Goal: Task Accomplishment & Management: Complete application form

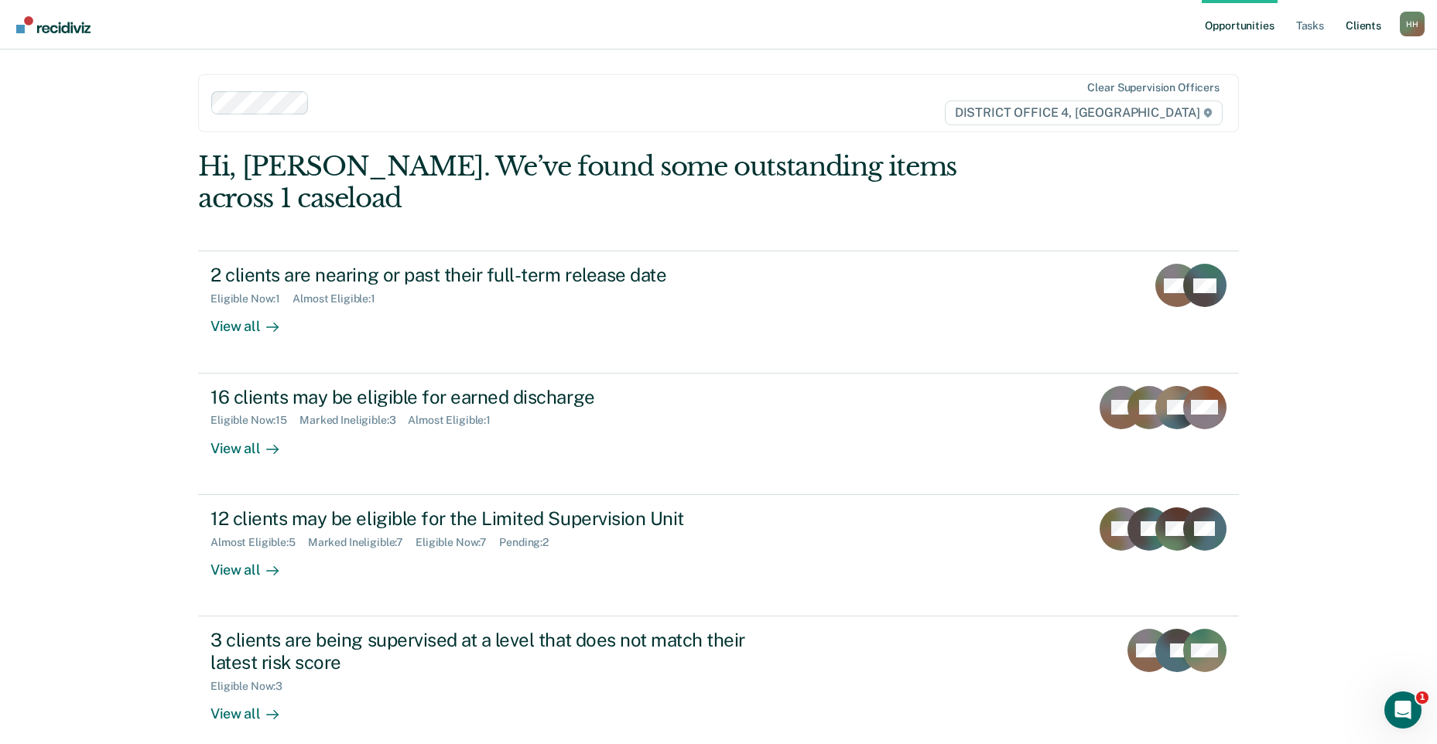
click at [1361, 22] on link "Client s" at bounding box center [1364, 25] width 42 height 50
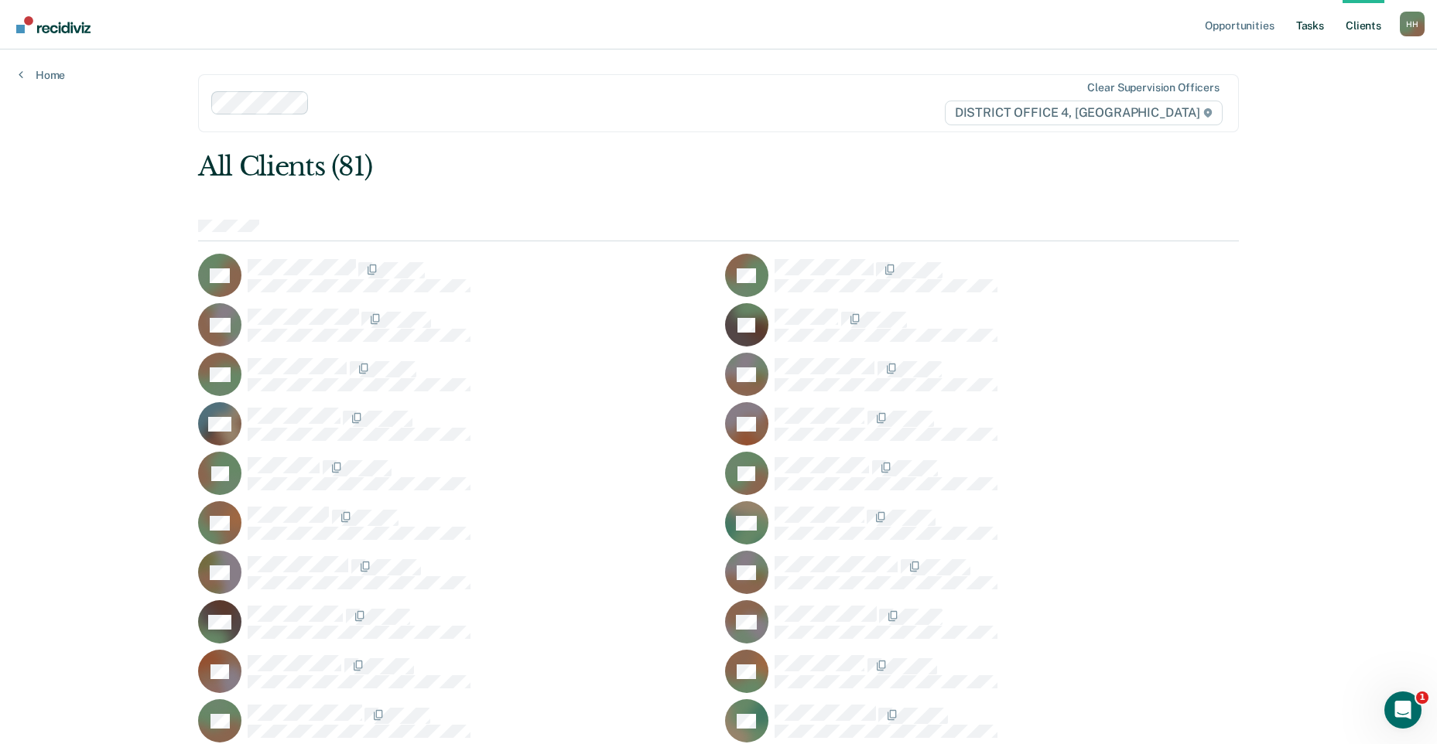
click at [1309, 26] on link "Tasks" at bounding box center [1310, 25] width 34 height 50
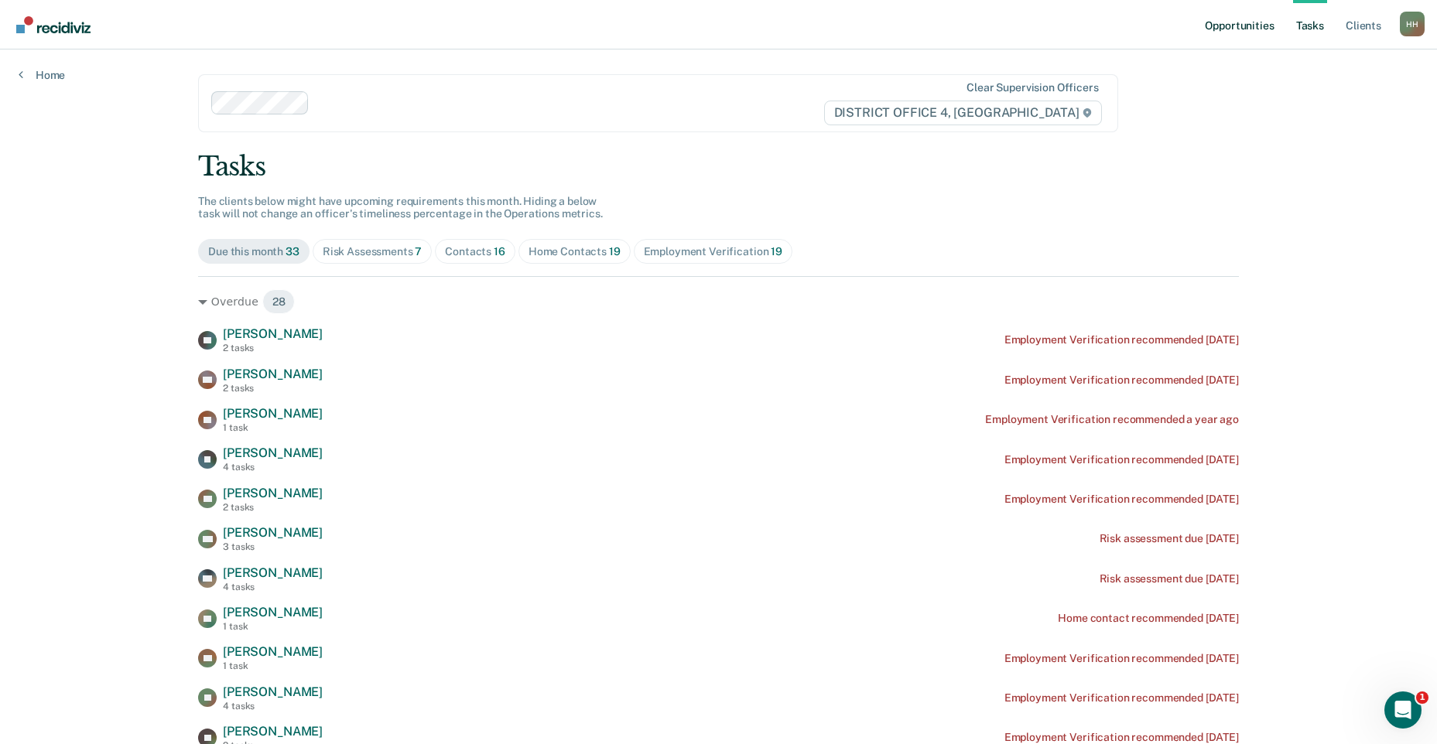
click at [1234, 19] on link "Opportunities" at bounding box center [1239, 25] width 75 height 50
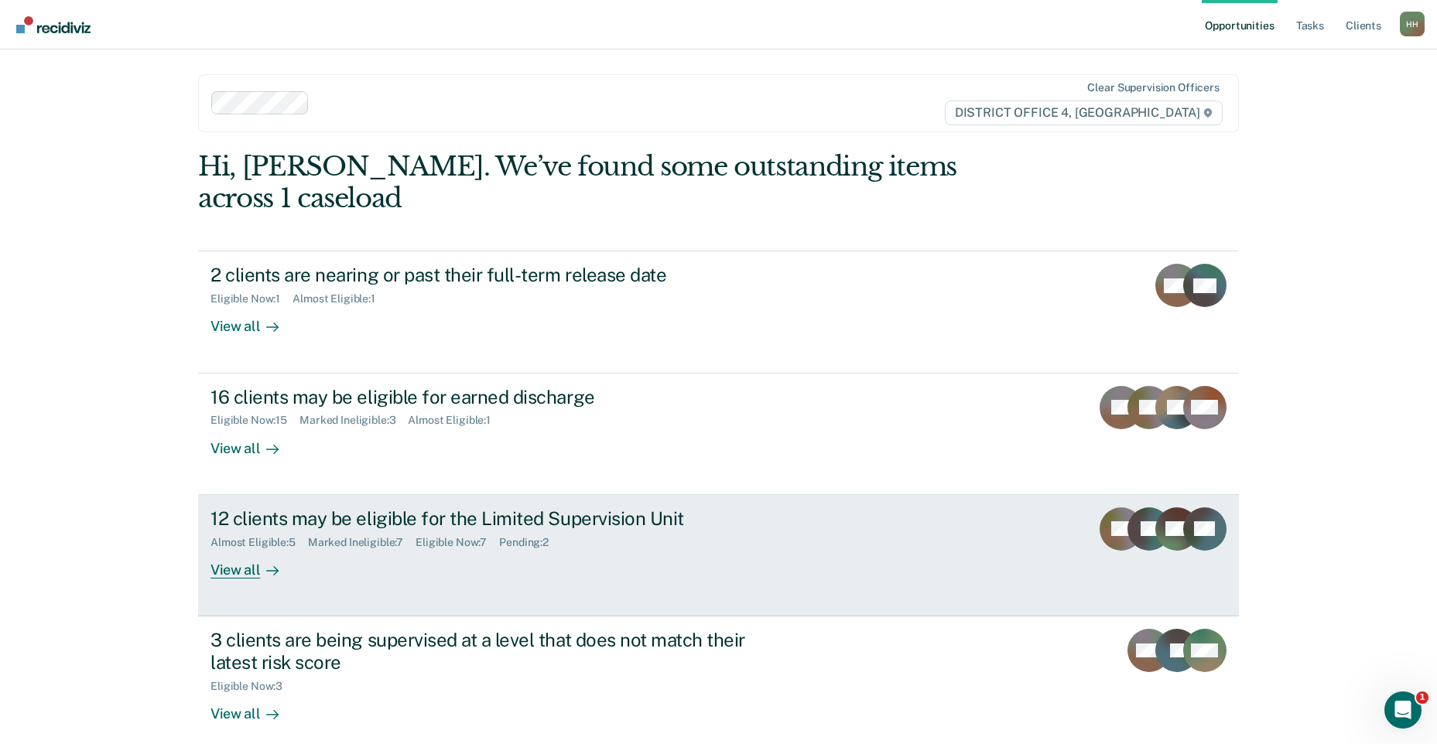
click at [413, 532] on div "12 clients may be eligible for the Limited Supervision Unit Almost Eligible : 5…" at bounding box center [500, 543] width 580 height 71
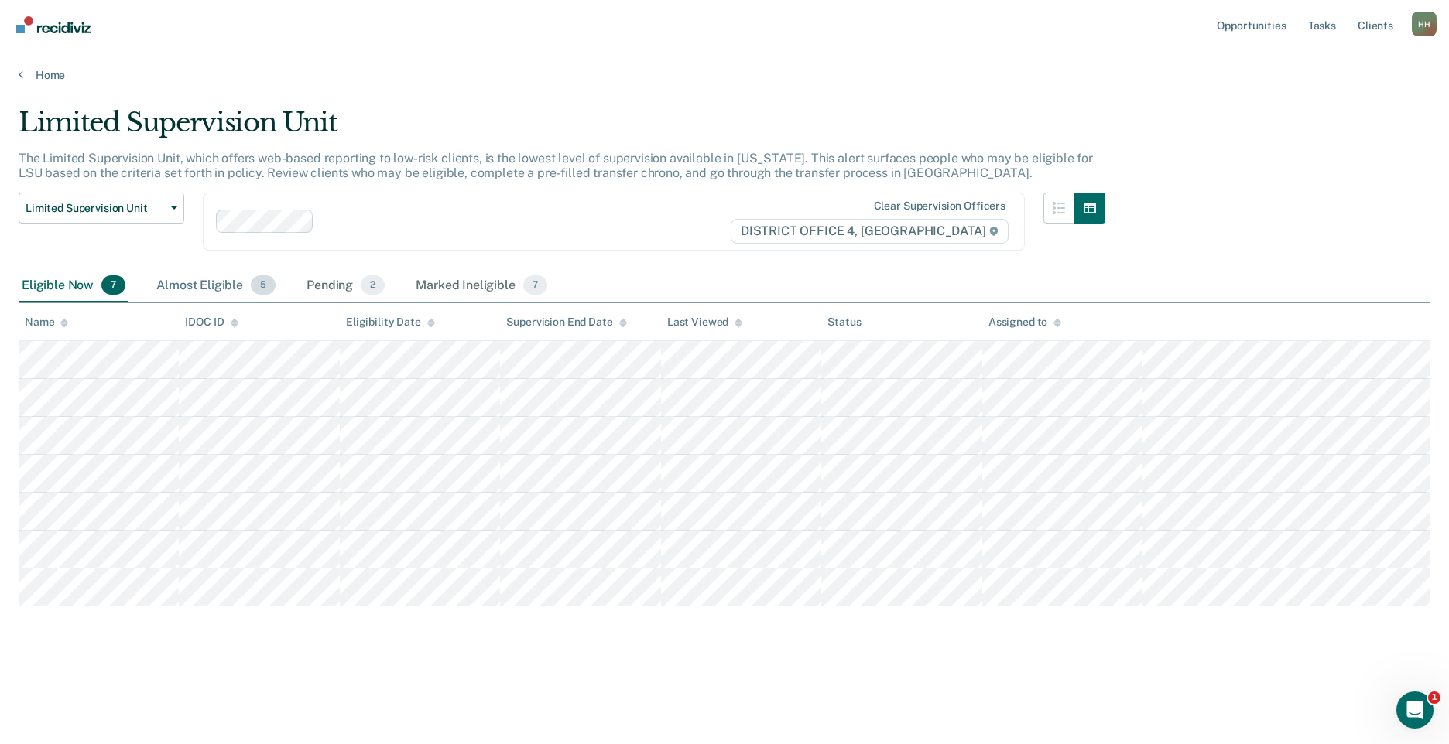
click at [186, 285] on div "Almost Eligible 5" at bounding box center [215, 286] width 125 height 34
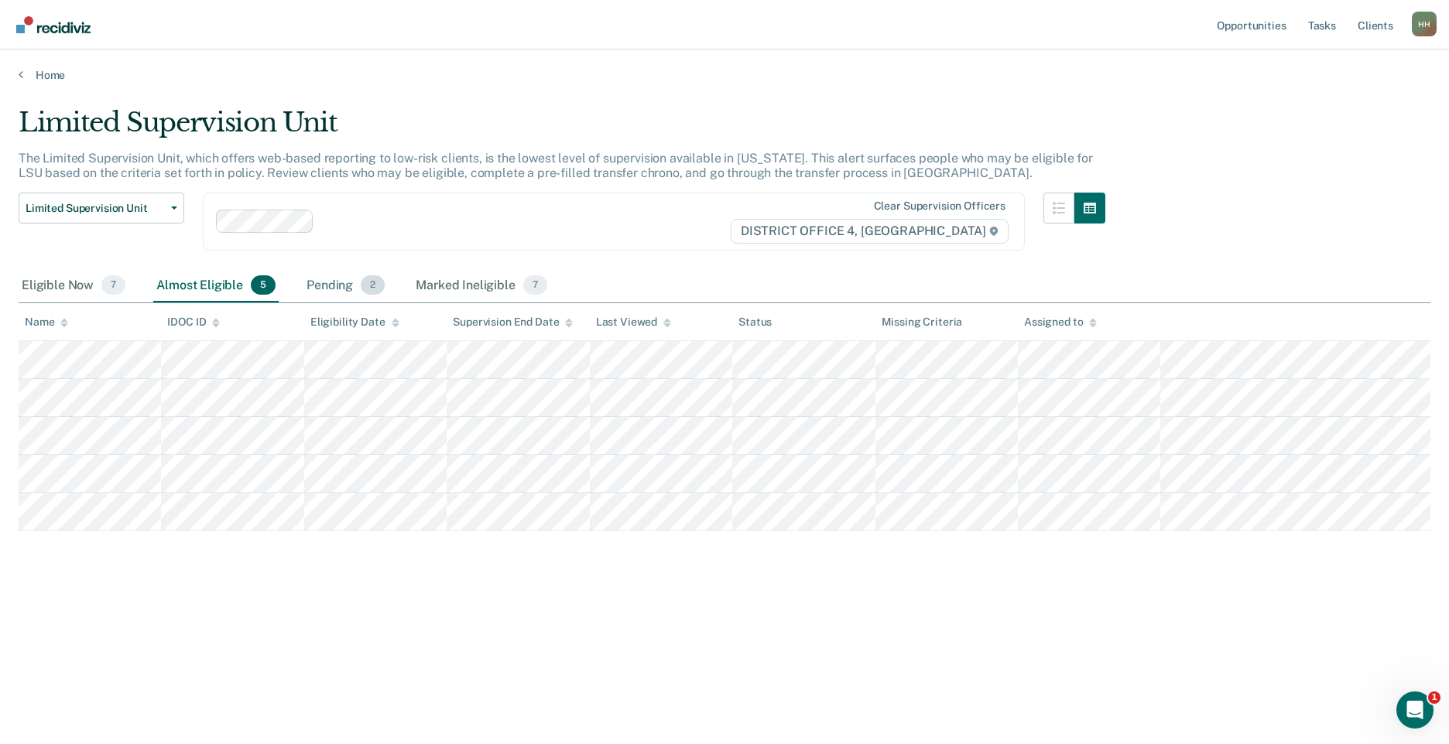
click at [340, 290] on div "Pending 2" at bounding box center [345, 286] width 84 height 34
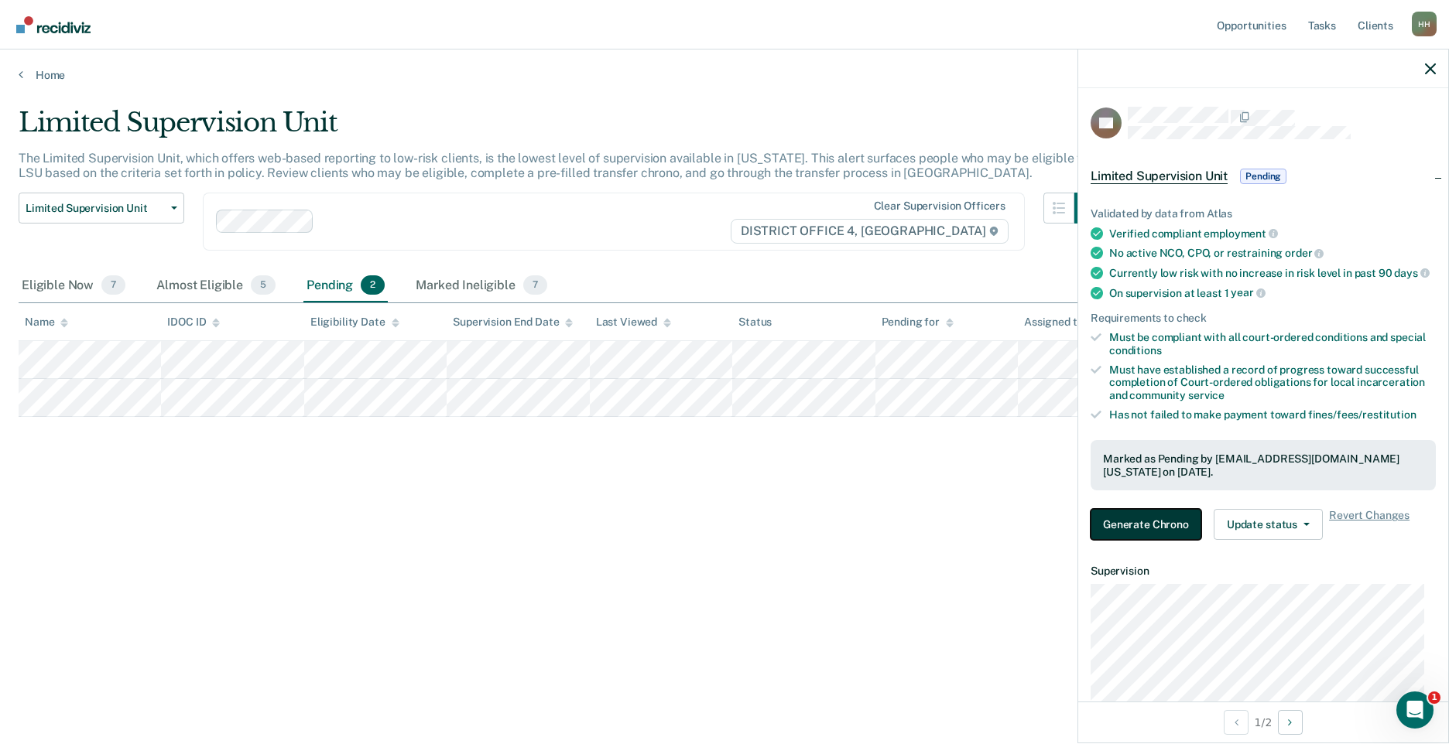
click at [1145, 531] on button "Generate Chrono" at bounding box center [1145, 524] width 111 height 31
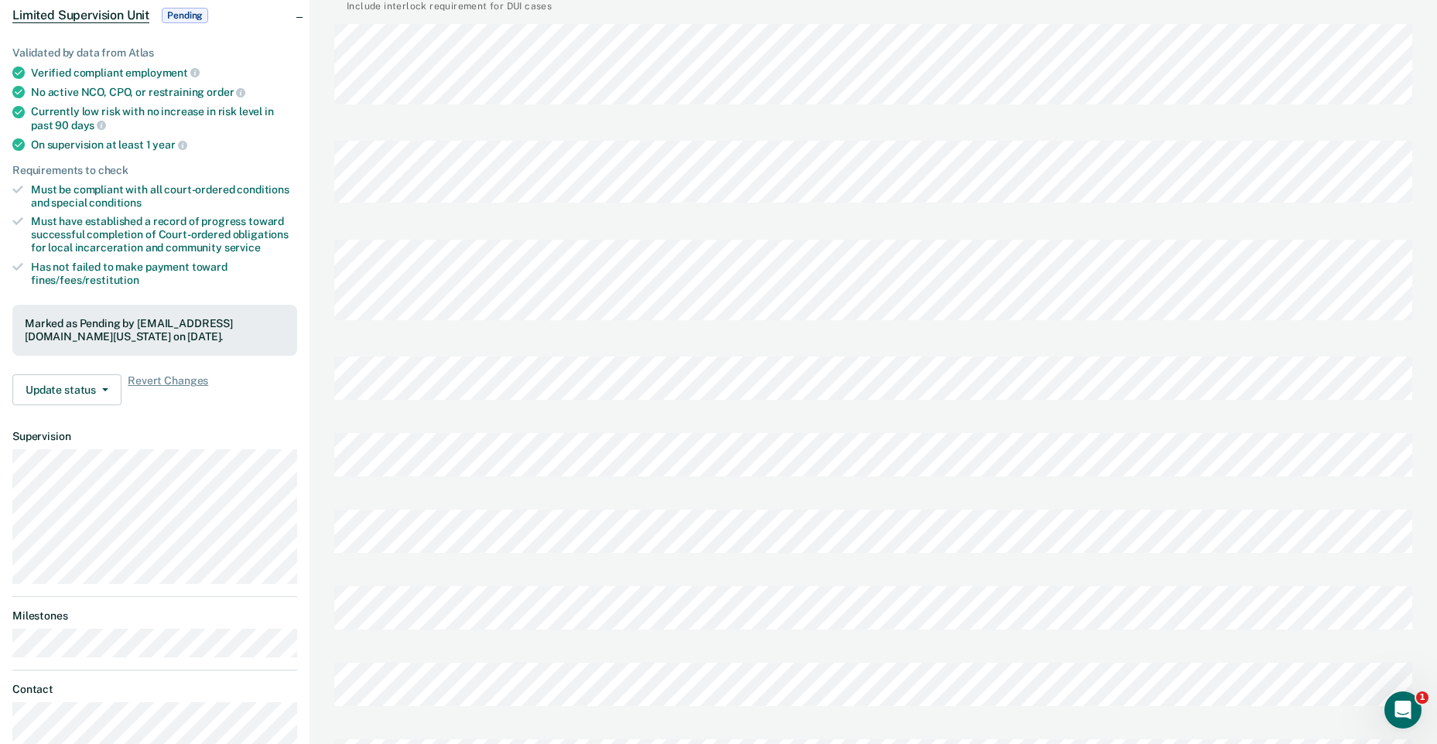
scroll to position [232, 0]
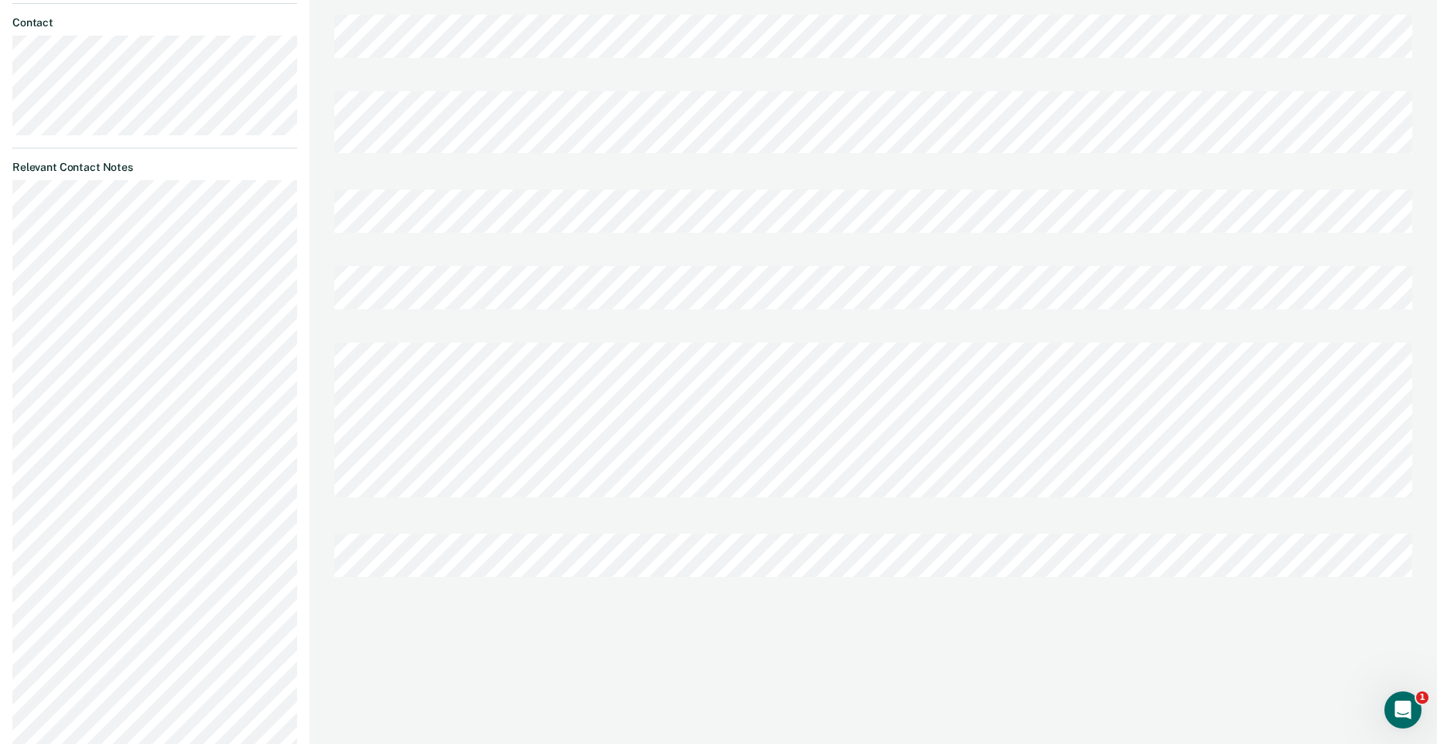
scroll to position [863, 0]
click at [771, 600] on div "Transfer Chrono Last edited by [PERSON_NAME][EMAIL_ADDRESS][DOMAIN_NAME][US_STA…" at bounding box center [874, 501] width 1128 height 2729
click at [239, 488] on div "[PERSON_NAME] Profile How it works Log Out Back BB Limited Supervision Unit Pen…" at bounding box center [718, 501] width 1437 height 2729
click at [433, 271] on div at bounding box center [873, 309] width 1078 height 77
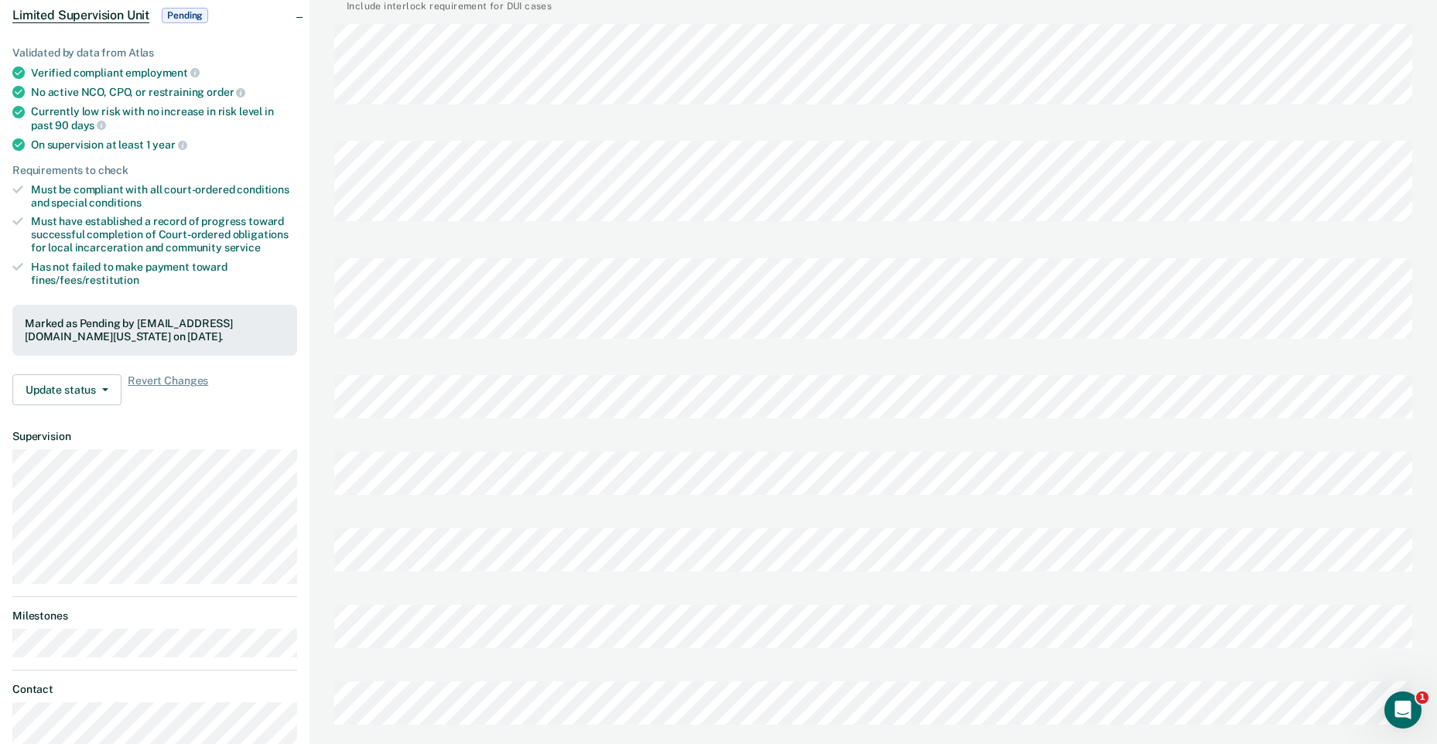
scroll to position [0, 0]
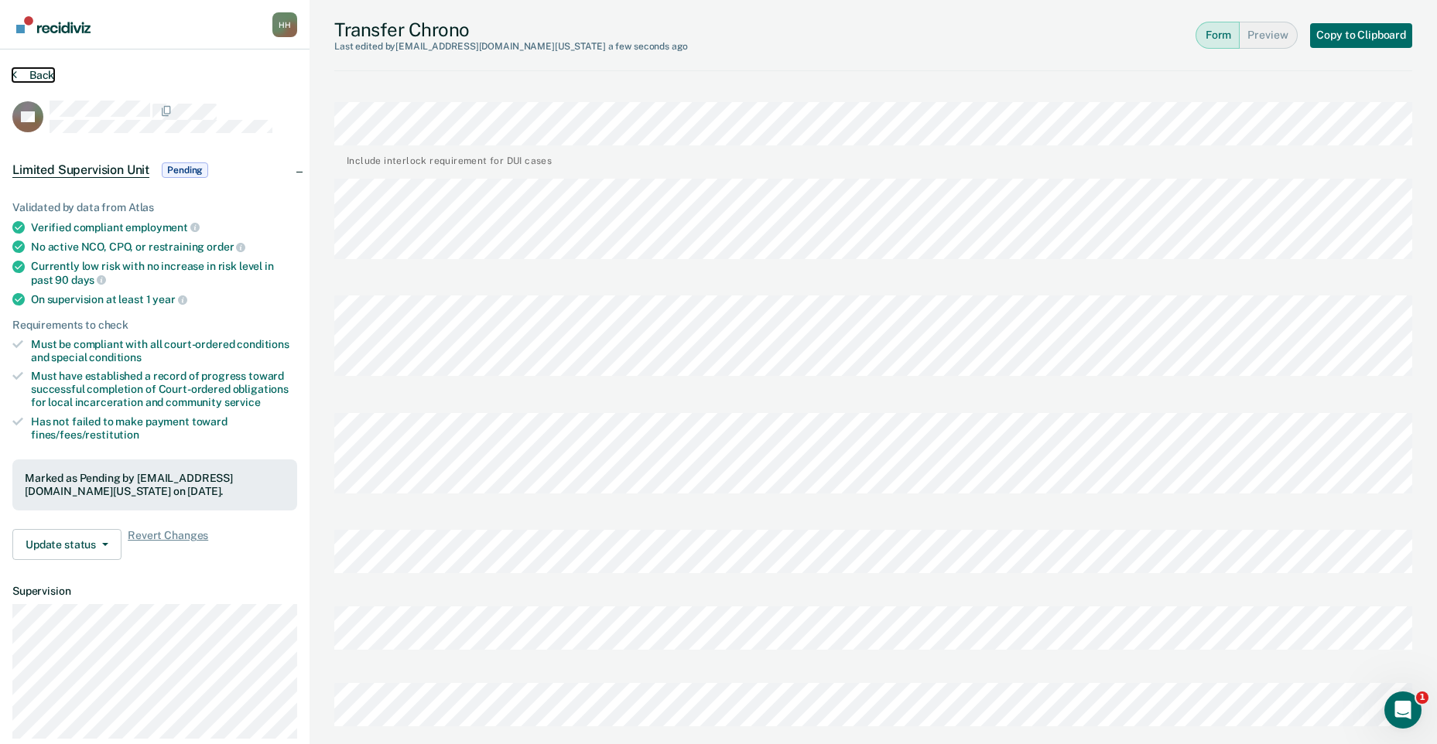
click at [26, 80] on button "Back" at bounding box center [33, 75] width 42 height 14
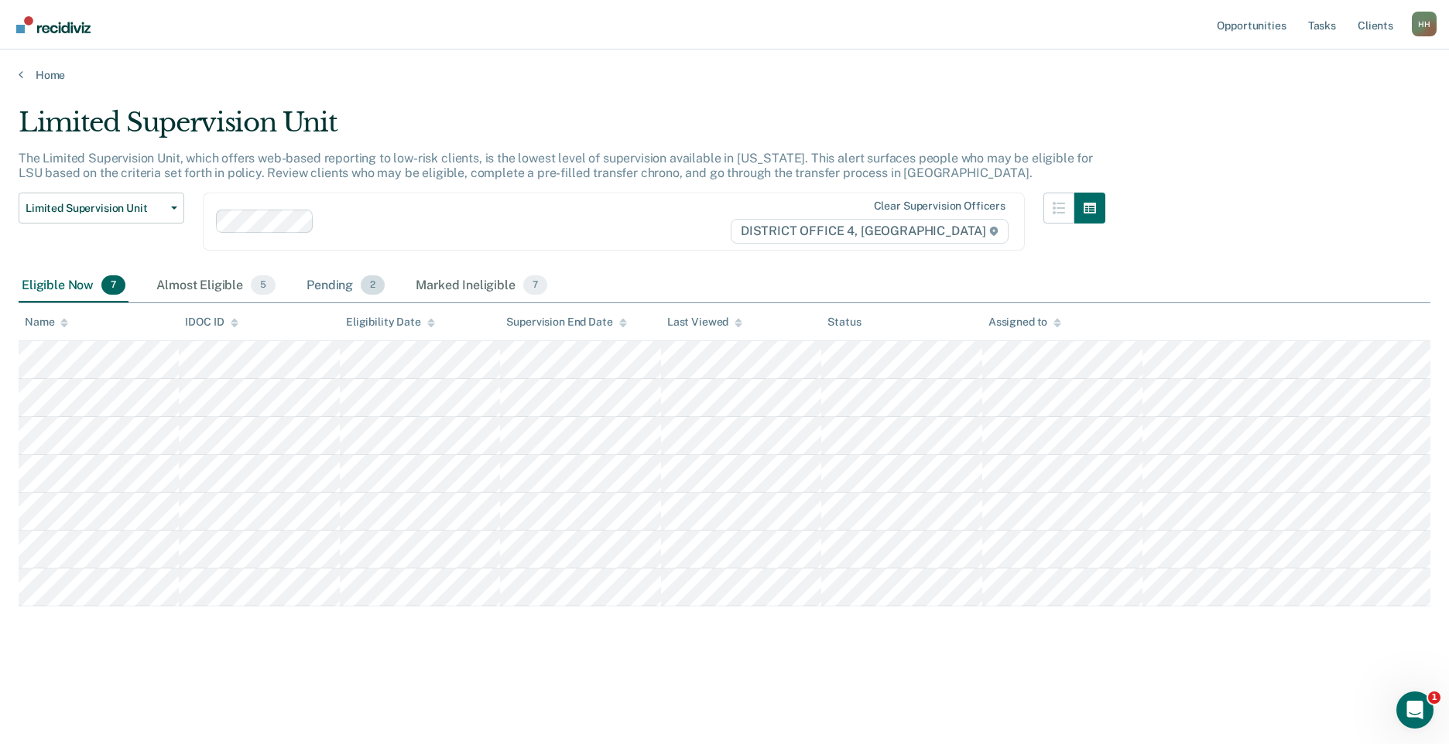
click at [325, 287] on div "Pending 2" at bounding box center [345, 286] width 84 height 34
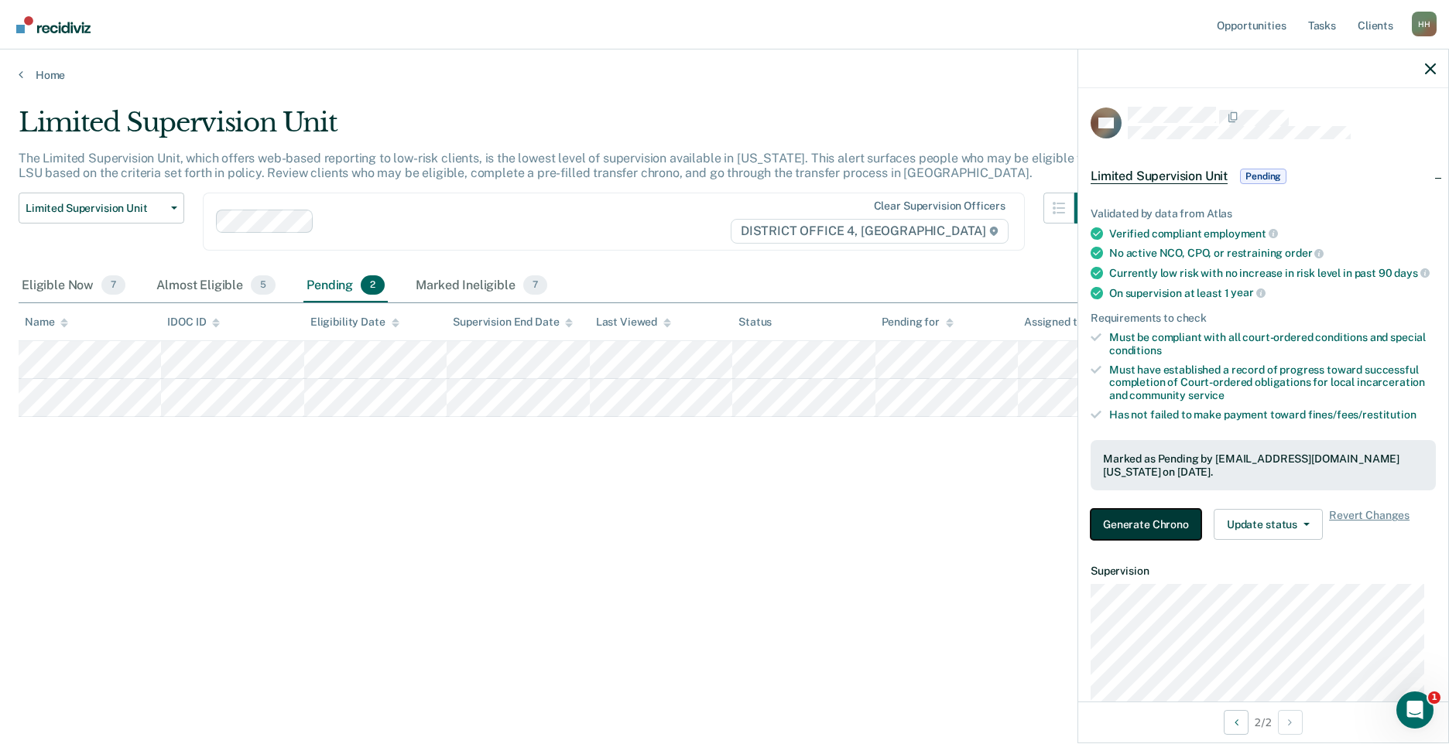
click at [1169, 532] on button "Generate Chrono" at bounding box center [1145, 524] width 111 height 31
